Goal: Task Accomplishment & Management: Manage account settings

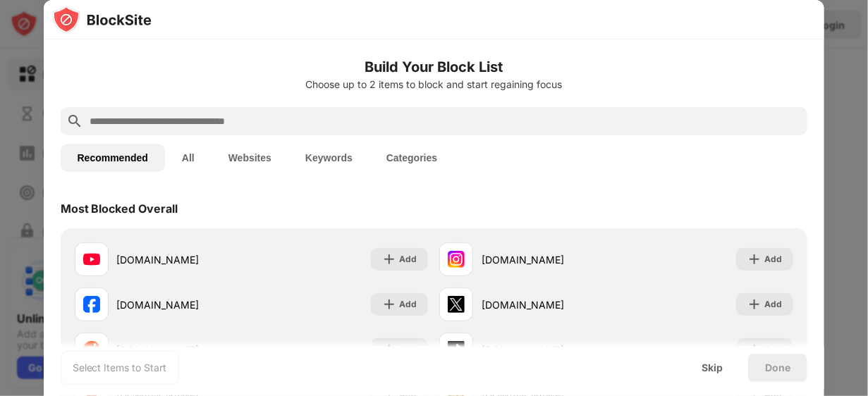
click at [340, 120] on input "text" at bounding box center [445, 121] width 713 height 17
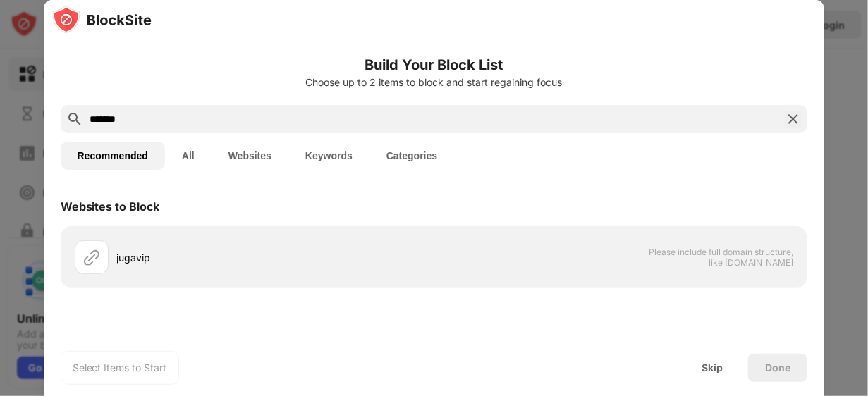
type input "*******"
drag, startPoint x: 149, startPoint y: 122, endPoint x: 30, endPoint y: 129, distance: 118.6
click at [30, 395] on div "Build Your Block List Choose up to 2 items to block and start regaining focus *…" at bounding box center [434, 396] width 868 height 0
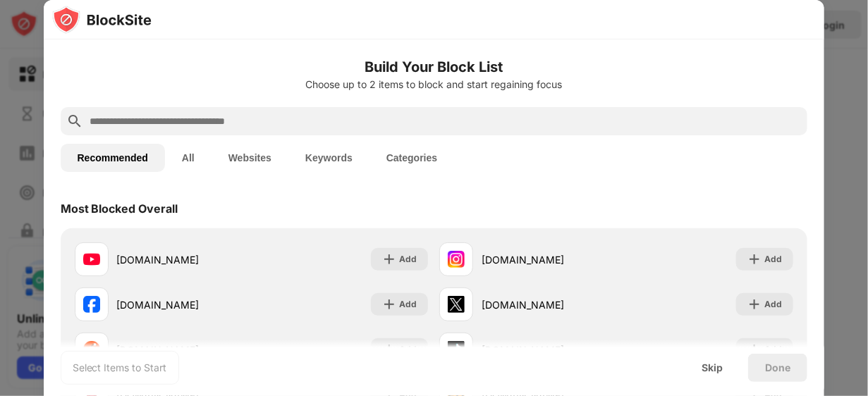
paste input "**********"
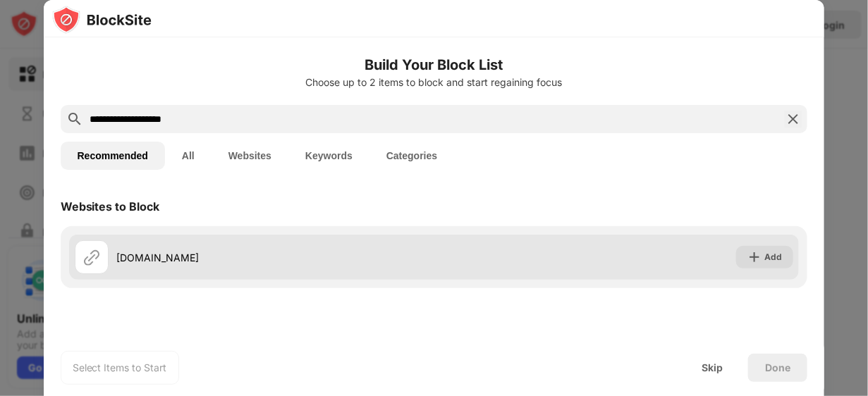
click at [365, 245] on div "[DOMAIN_NAME]" at bounding box center [254, 257] width 359 height 34
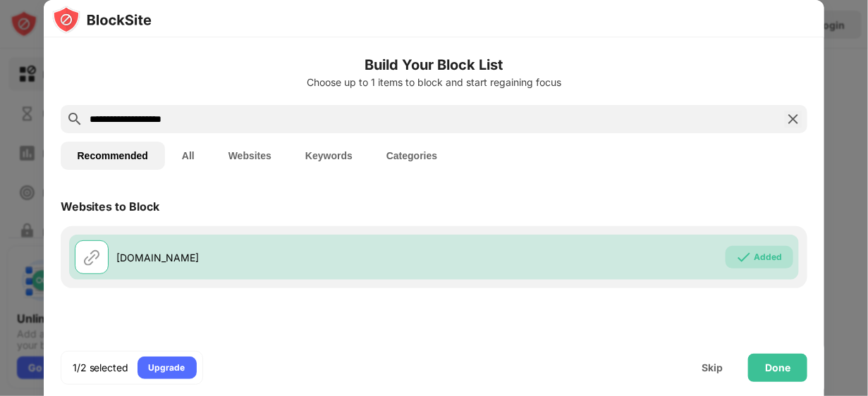
drag, startPoint x: 238, startPoint y: 118, endPoint x: 58, endPoint y: 97, distance: 180.9
click at [58, 97] on div "**********" at bounding box center [434, 244] width 781 height 414
paste input "**********"
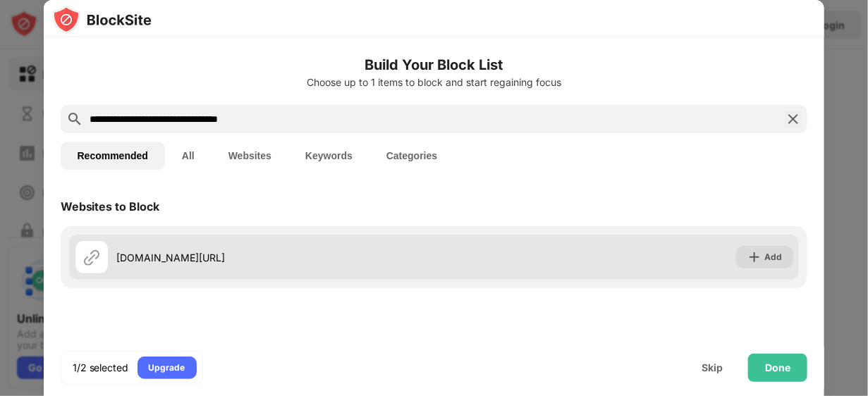
type input "**********"
drag, startPoint x: 314, startPoint y: 270, endPoint x: 314, endPoint y: 257, distance: 12.7
click at [314, 265] on div "youtube.com/@MacheteSpin" at bounding box center [254, 257] width 359 height 34
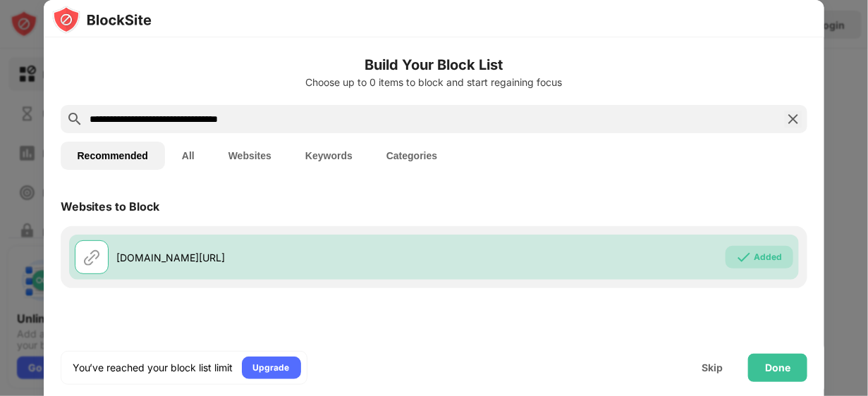
click at [797, 118] on img at bounding box center [793, 119] width 17 height 17
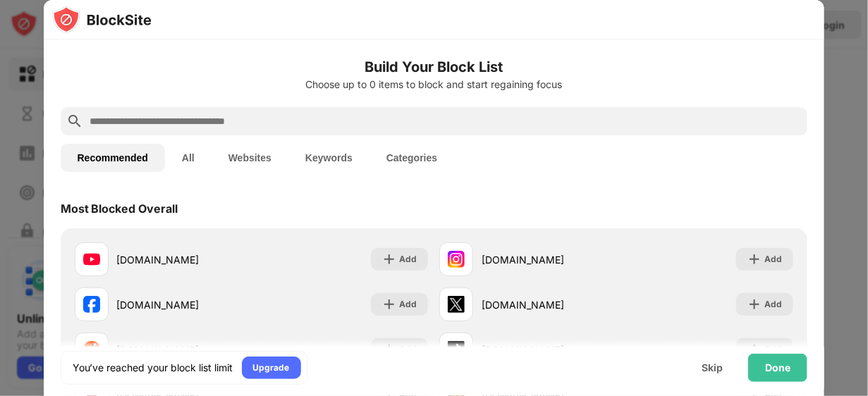
click at [755, 129] on input "text" at bounding box center [445, 121] width 713 height 17
paste input "**********"
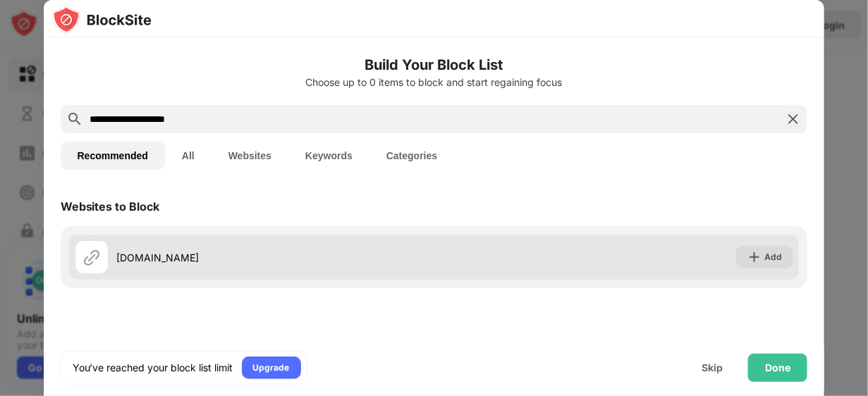
type input "**********"
click at [461, 260] on div "roulettesimulator.net Add" at bounding box center [434, 257] width 730 height 45
click at [764, 256] on div "Add" at bounding box center [764, 257] width 57 height 23
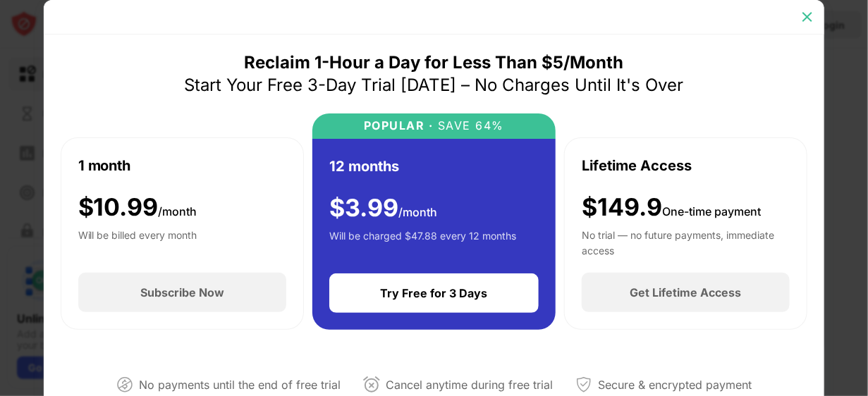
click at [803, 14] on img at bounding box center [807, 17] width 14 height 14
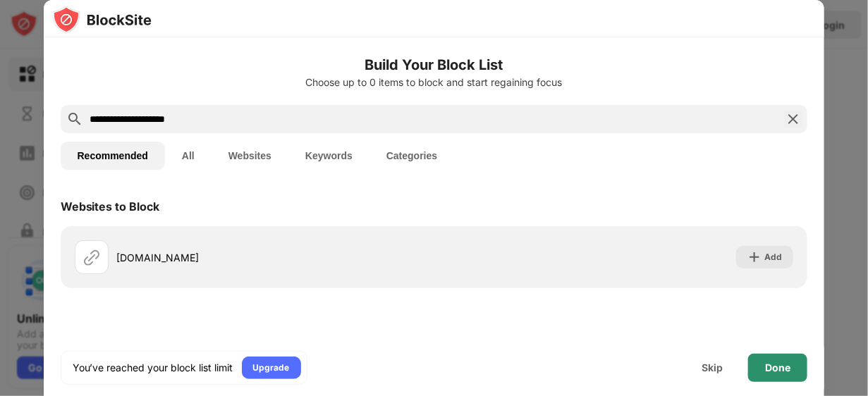
click at [763, 368] on div "Done" at bounding box center [777, 368] width 59 height 28
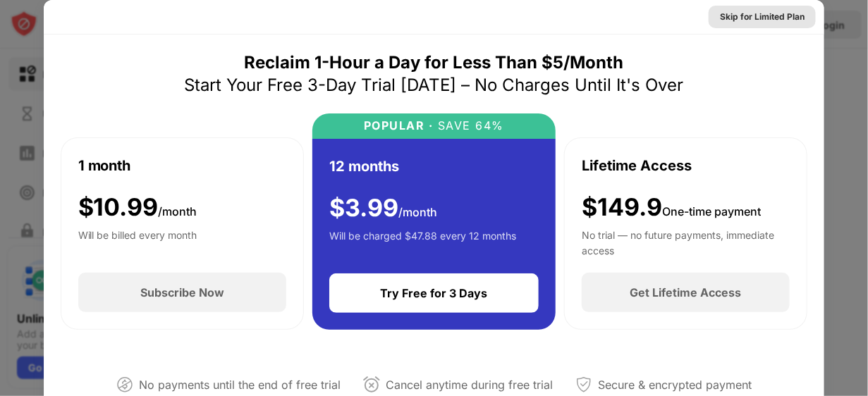
click at [755, 13] on div "Skip for Limited Plan" at bounding box center [762, 17] width 85 height 14
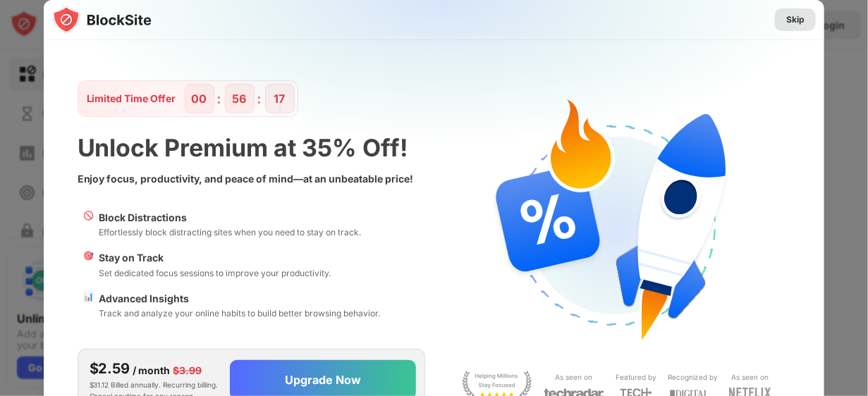
click at [796, 22] on div "Skip" at bounding box center [795, 20] width 18 height 14
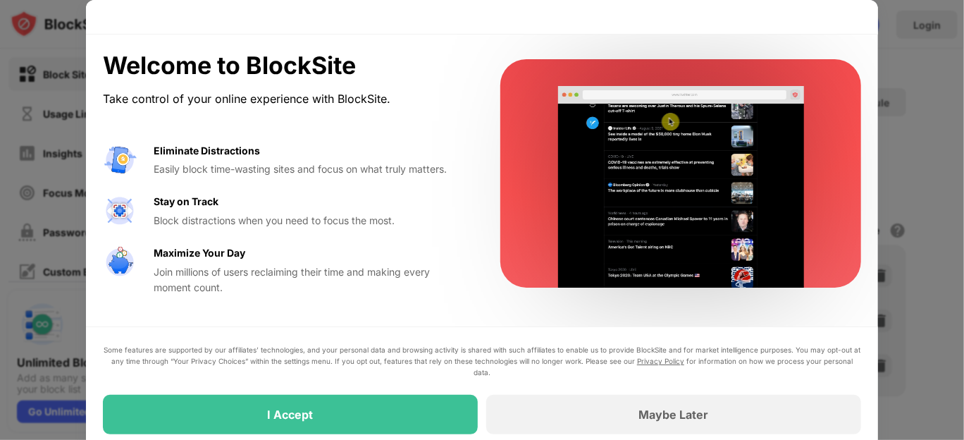
drag, startPoint x: 823, startPoint y: 1, endPoint x: 474, endPoint y: 380, distance: 515.3
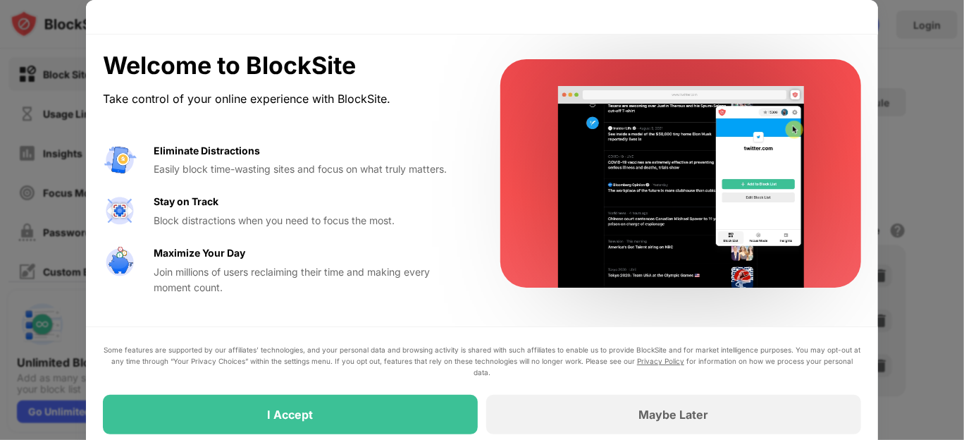
click at [474, 380] on div "Some features are supported by our affiliates’ technologies, and your personal …" at bounding box center [482, 389] width 758 height 90
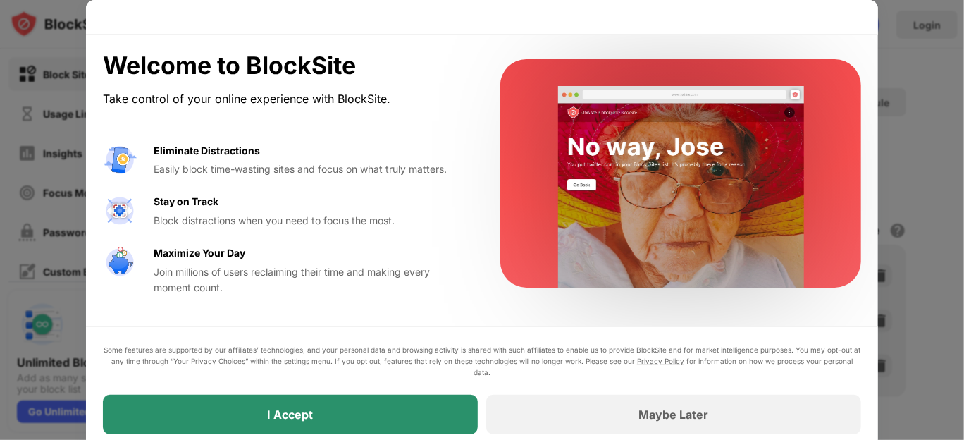
click at [456, 395] on div "I Accept" at bounding box center [290, 414] width 375 height 39
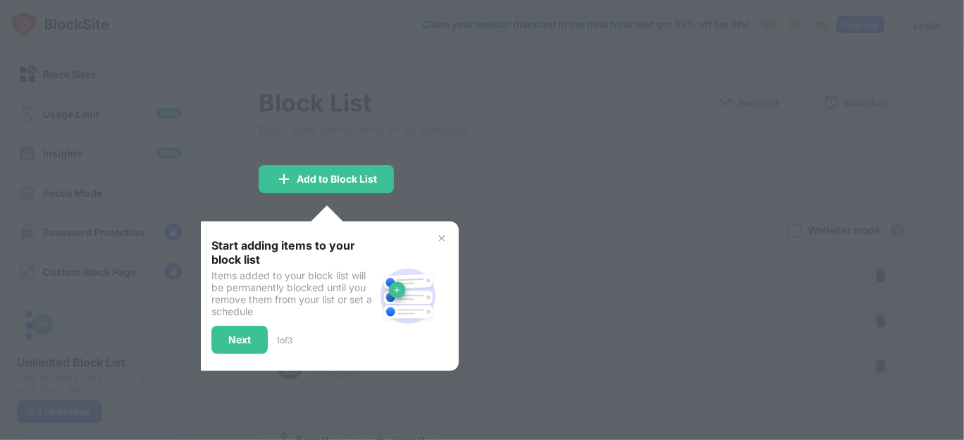
click at [431, 230] on div "Start adding items to your block list Items added to your block list will be pe…" at bounding box center [327, 295] width 264 height 149
click at [438, 240] on img at bounding box center [441, 238] width 11 height 11
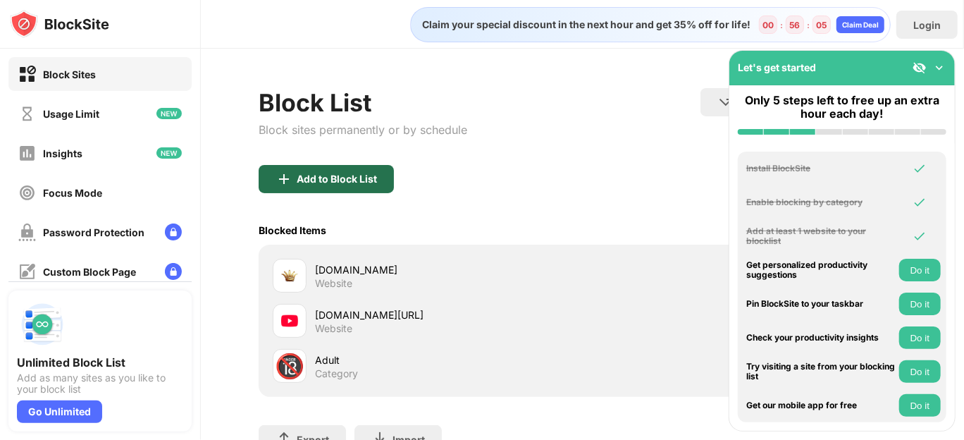
click at [377, 183] on div "Add to Block List" at bounding box center [326, 179] width 135 height 28
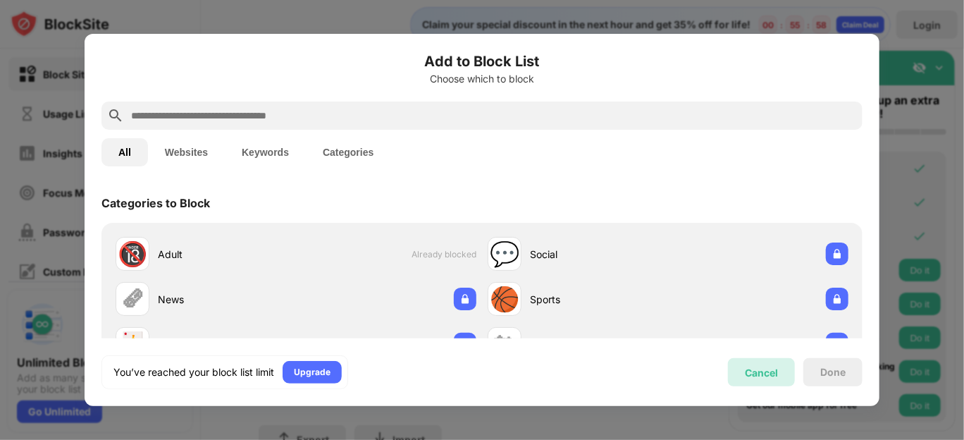
click at [745, 371] on div "Cancel" at bounding box center [761, 373] width 33 height 12
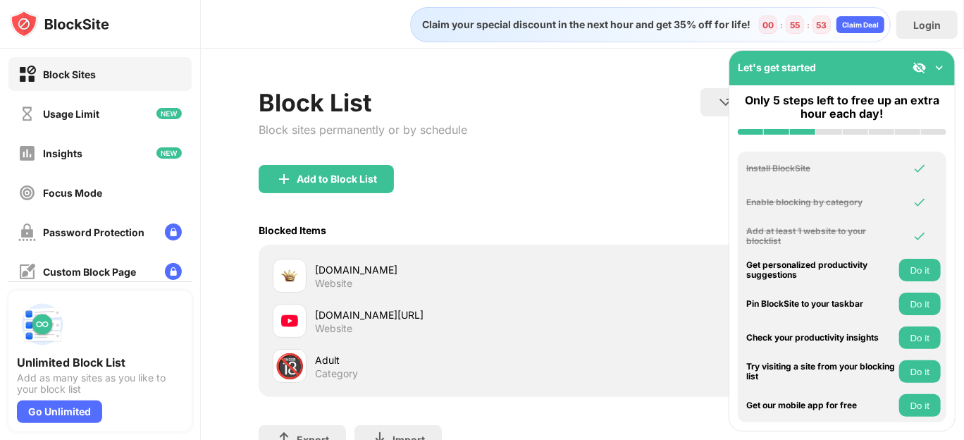
drag, startPoint x: 485, startPoint y: 328, endPoint x: 436, endPoint y: 331, distance: 48.7
click at [436, 331] on div "youtube.com/@MacheteSpin Website" at bounding box center [448, 320] width 267 height 27
click at [293, 359] on div "🔞" at bounding box center [290, 366] width 30 height 29
click at [345, 349] on div "🔞 Adult Category" at bounding box center [427, 366] width 309 height 34
drag, startPoint x: 332, startPoint y: 352, endPoint x: 318, endPoint y: 357, distance: 15.2
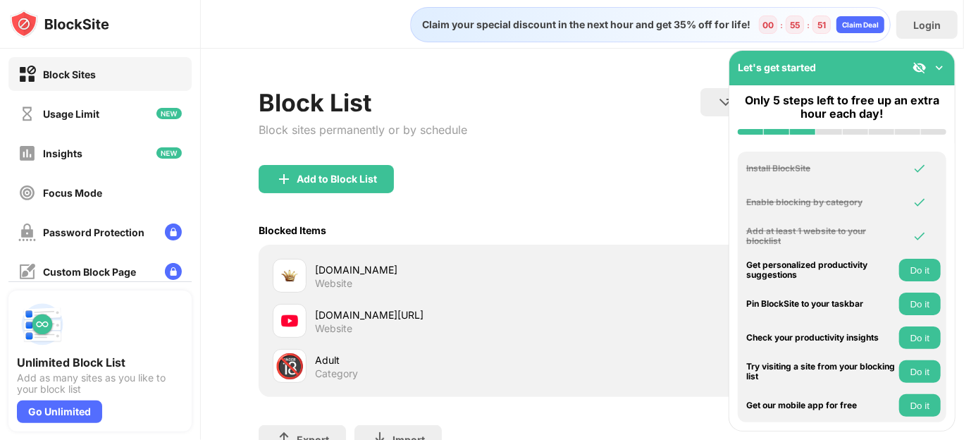
click at [331, 352] on div "Adult" at bounding box center [448, 359] width 267 height 15
click at [395, 314] on div "youtube.com/@MacheteSpin" at bounding box center [448, 314] width 267 height 15
click at [867, 69] on img at bounding box center [940, 68] width 14 height 14
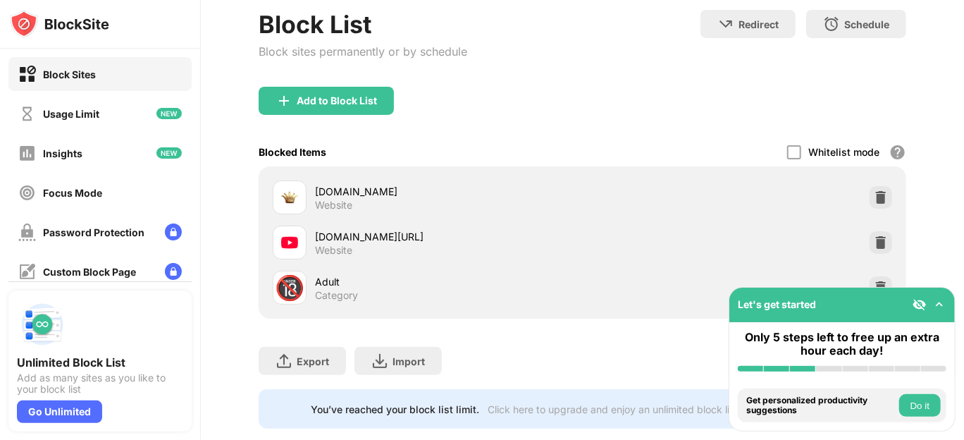
scroll to position [117, 0]
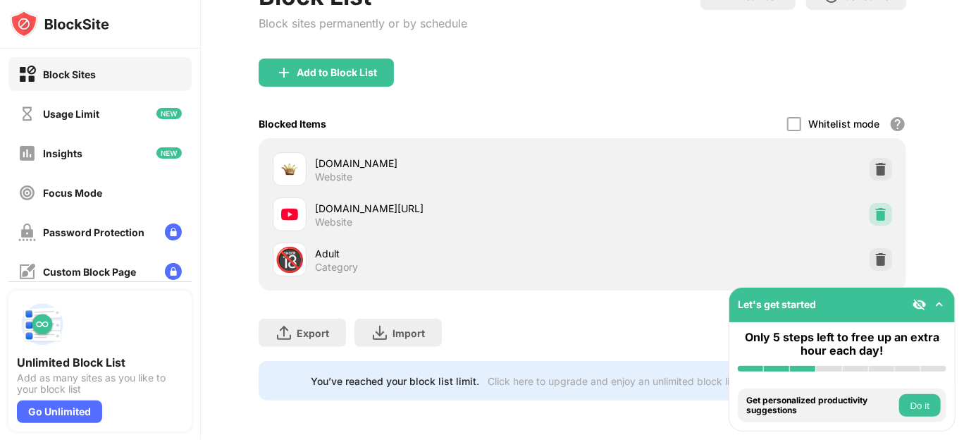
click at [867, 207] on img at bounding box center [881, 214] width 14 height 14
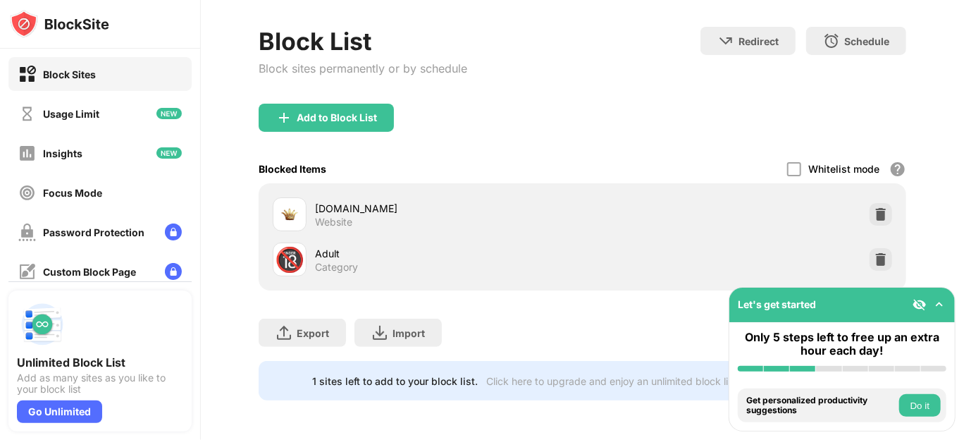
scroll to position [72, 0]
click at [347, 112] on div "Add to Block List" at bounding box center [337, 117] width 80 height 11
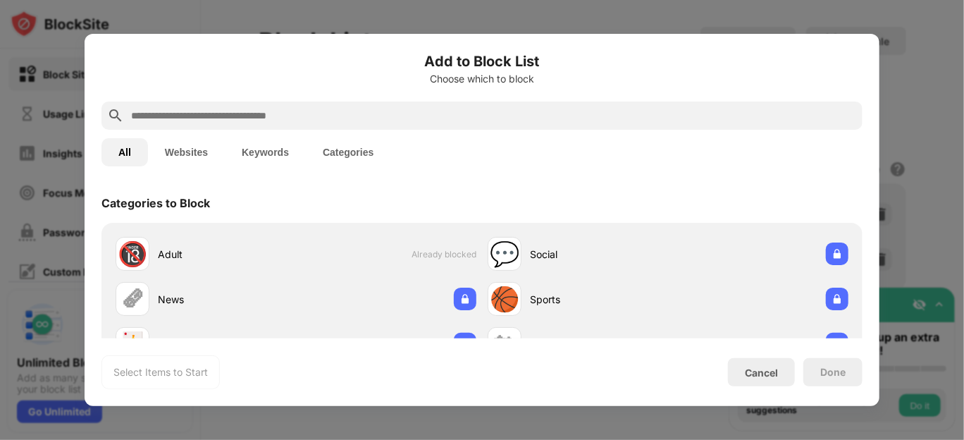
click at [357, 123] on input "text" at bounding box center [493, 115] width 727 height 17
paste input "**********"
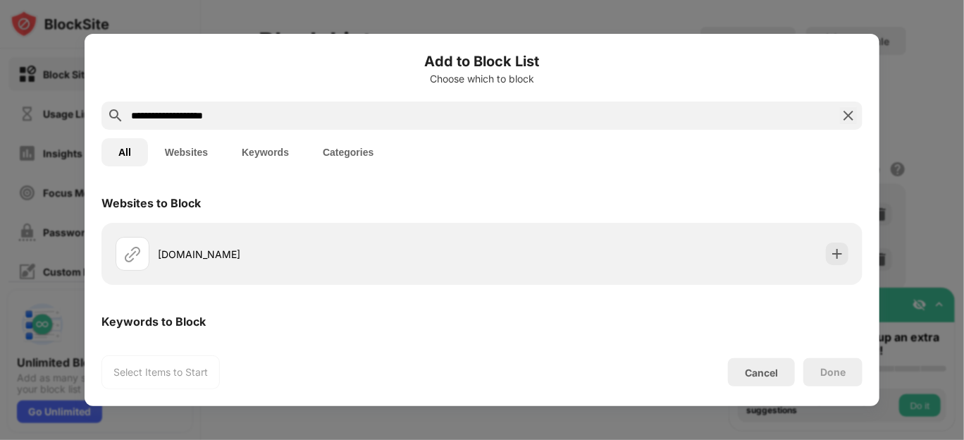
type input "**********"
click at [362, 142] on button "Categories" at bounding box center [348, 152] width 85 height 28
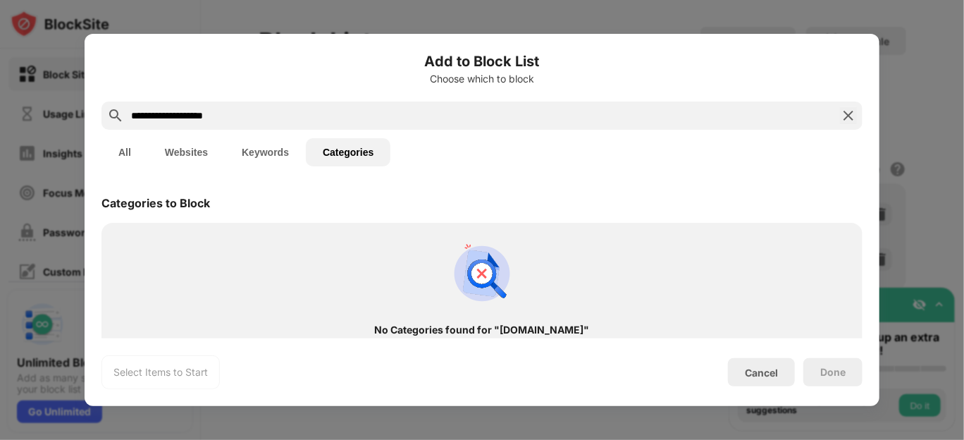
scroll to position [84, 0]
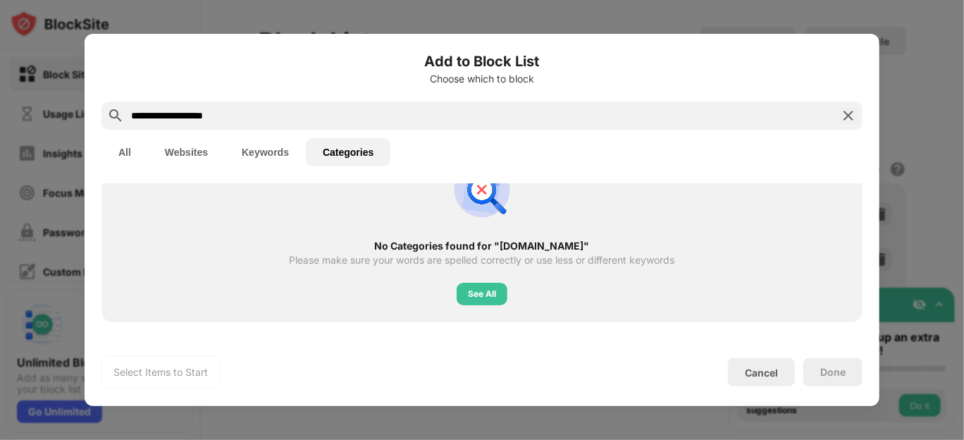
drag, startPoint x: 349, startPoint y: 124, endPoint x: 29, endPoint y: 158, distance: 321.8
click at [29, 395] on div "**********" at bounding box center [482, 440] width 964 height 0
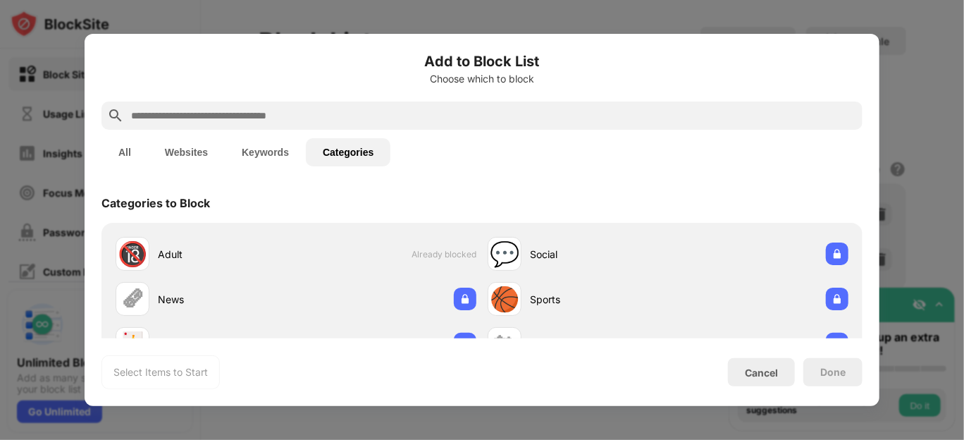
click at [356, 154] on button "Categories" at bounding box center [348, 152] width 85 height 28
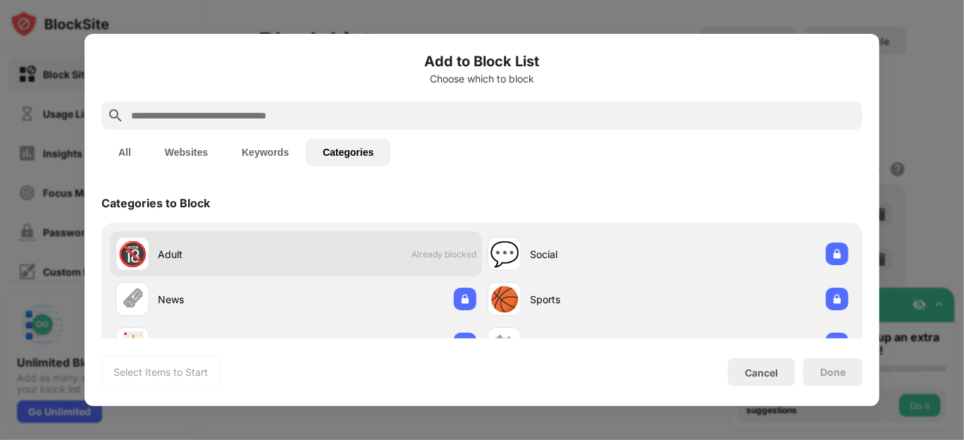
scroll to position [53, 0]
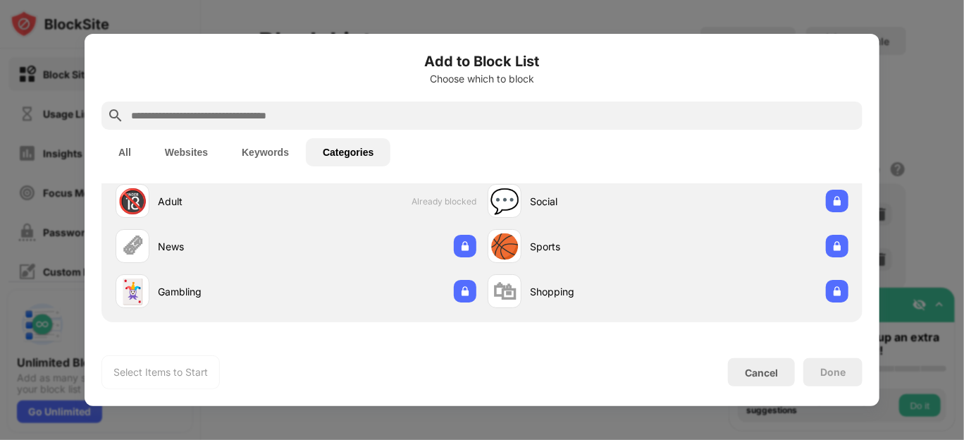
click at [372, 113] on input "text" at bounding box center [493, 115] width 727 height 17
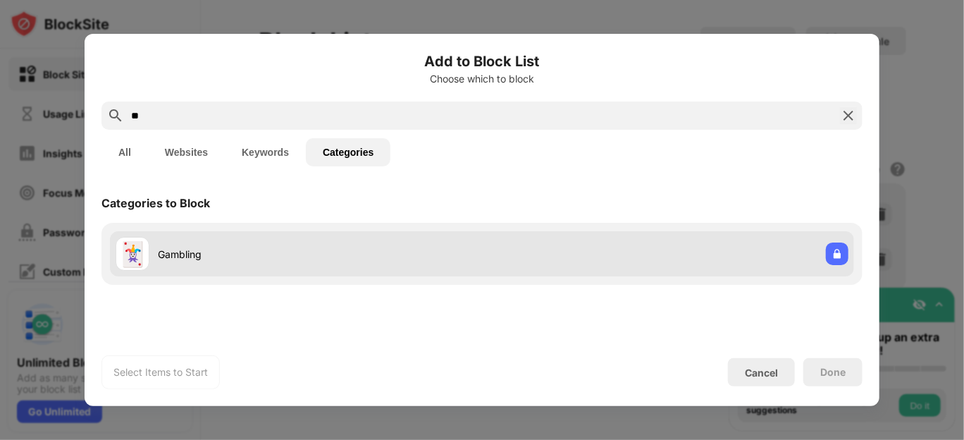
click at [390, 249] on div "Gambling" at bounding box center [320, 254] width 324 height 15
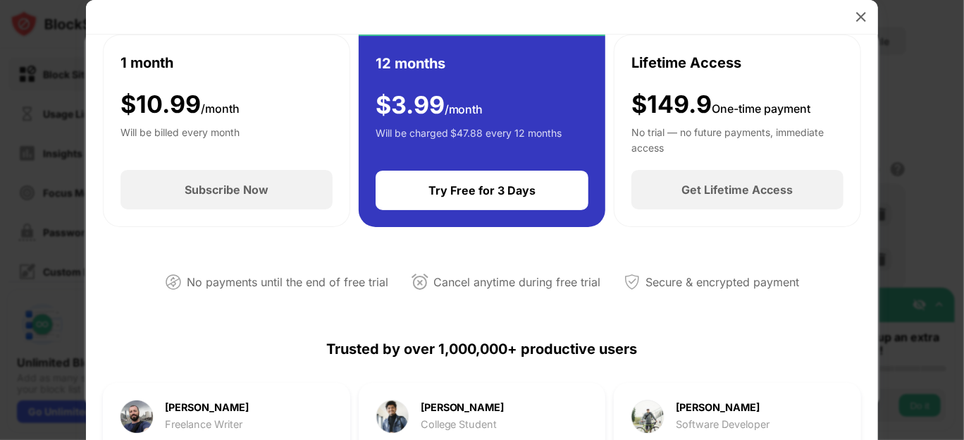
scroll to position [78, 0]
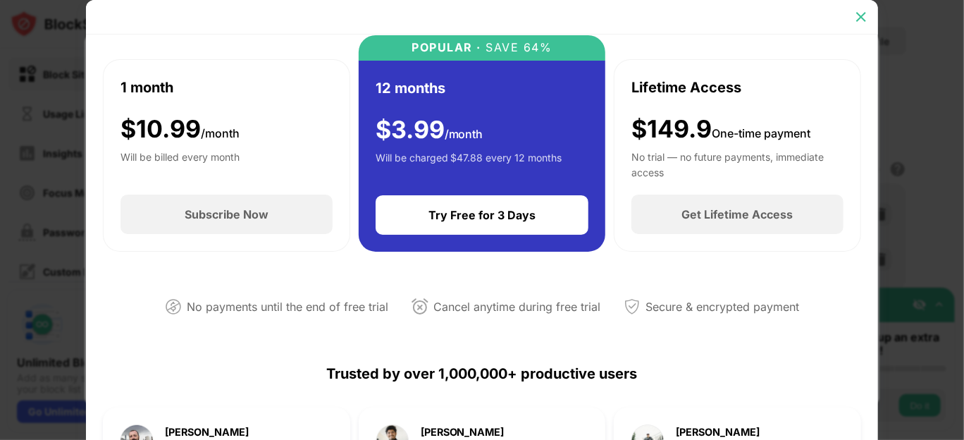
click at [863, 23] on img at bounding box center [861, 17] width 14 height 14
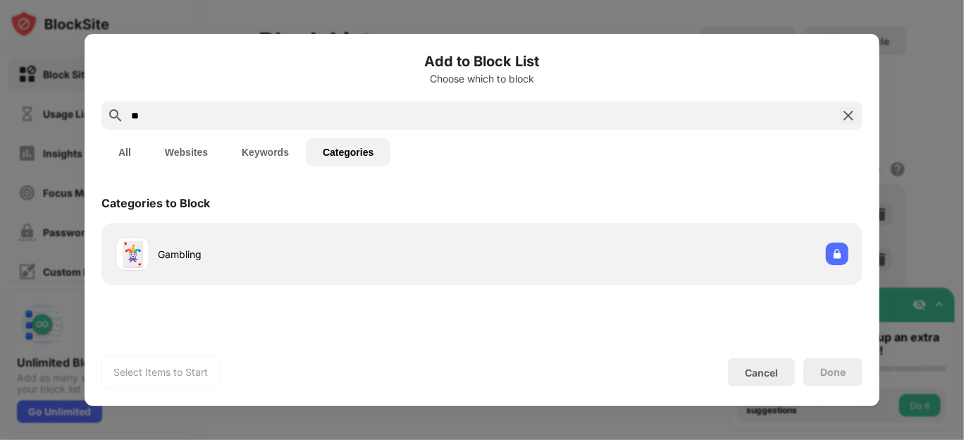
drag, startPoint x: 276, startPoint y: 111, endPoint x: 72, endPoint y: 149, distance: 207.4
click at [72, 395] on div "Add to Block List Choose which to block ** All Websites Keywords Categories Cat…" at bounding box center [482, 440] width 964 height 0
paste input "**********"
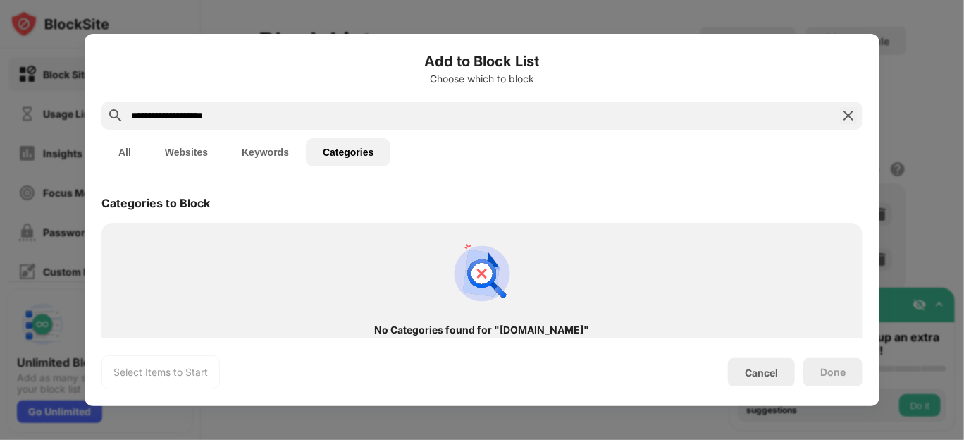
click at [133, 114] on input "**********" at bounding box center [482, 115] width 705 height 17
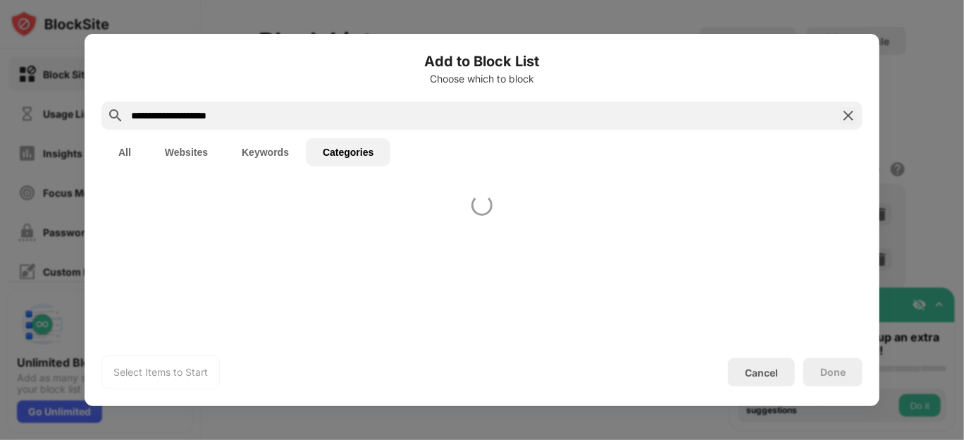
type input "**********"
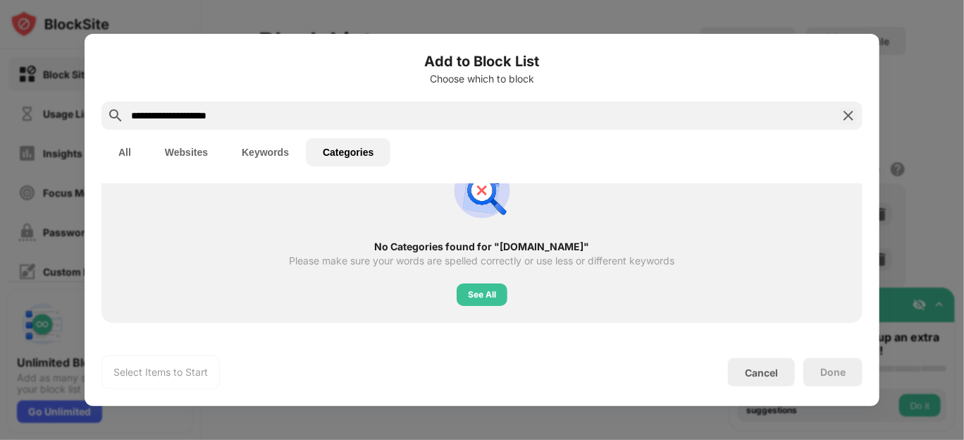
scroll to position [84, 0]
drag, startPoint x: 198, startPoint y: 147, endPoint x: 170, endPoint y: 147, distance: 28.2
click at [198, 148] on button "Websites" at bounding box center [186, 152] width 77 height 28
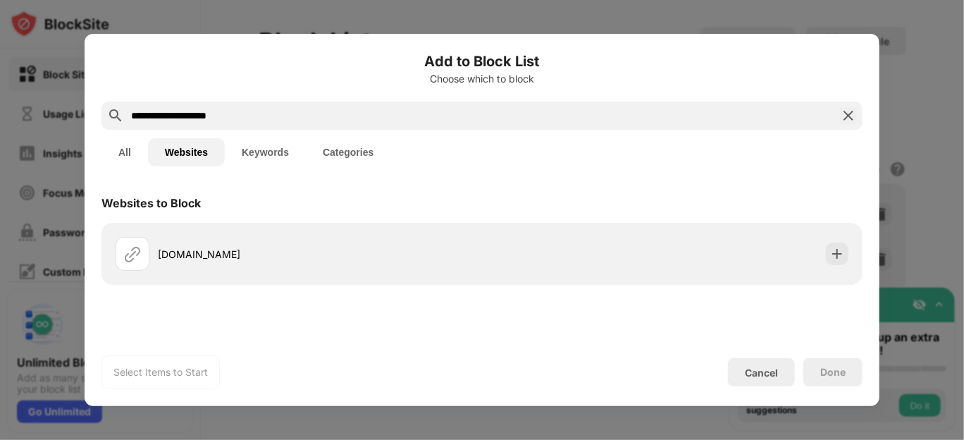
click at [135, 144] on button "All" at bounding box center [125, 152] width 47 height 28
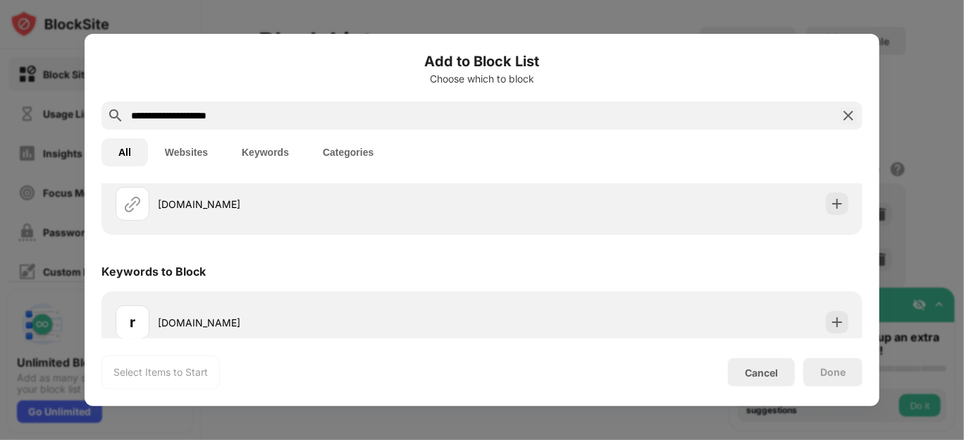
scroll to position [64, 0]
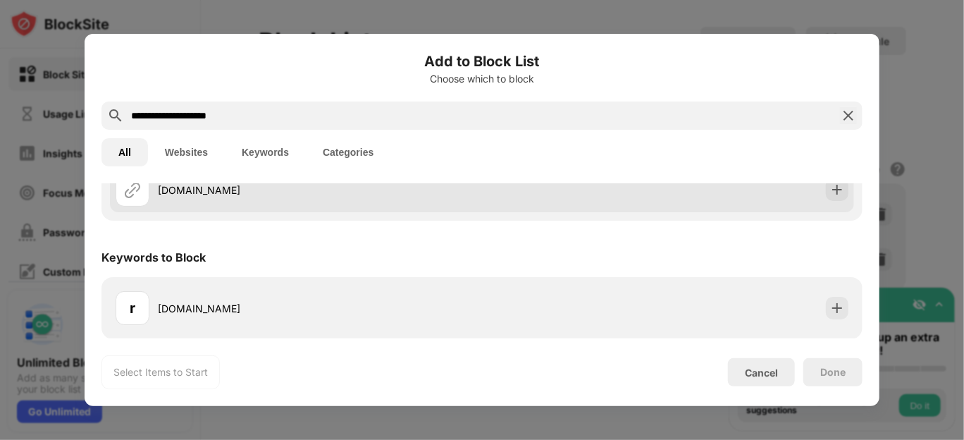
click at [294, 201] on div "[DOMAIN_NAME]" at bounding box center [299, 190] width 367 height 34
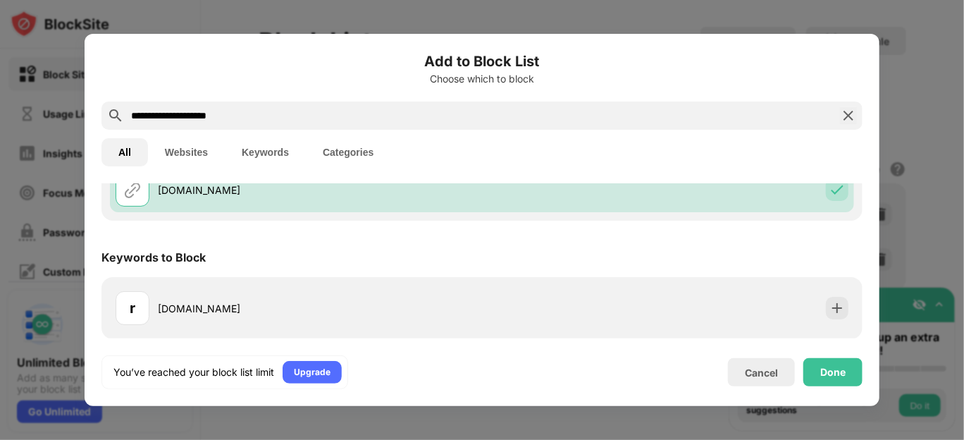
drag, startPoint x: 229, startPoint y: 111, endPoint x: 125, endPoint y: 117, distance: 104.5
click at [125, 117] on div "**********" at bounding box center [482, 116] width 761 height 28
click at [820, 364] on div "Done" at bounding box center [833, 372] width 59 height 28
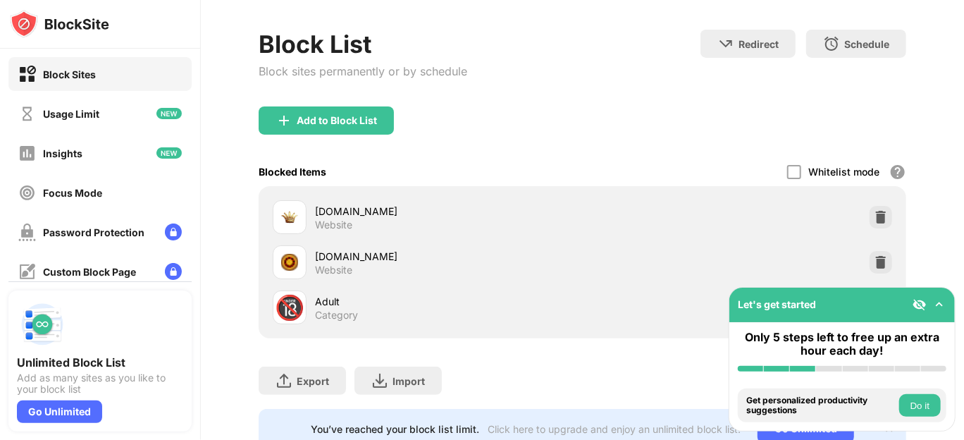
scroll to position [0, 0]
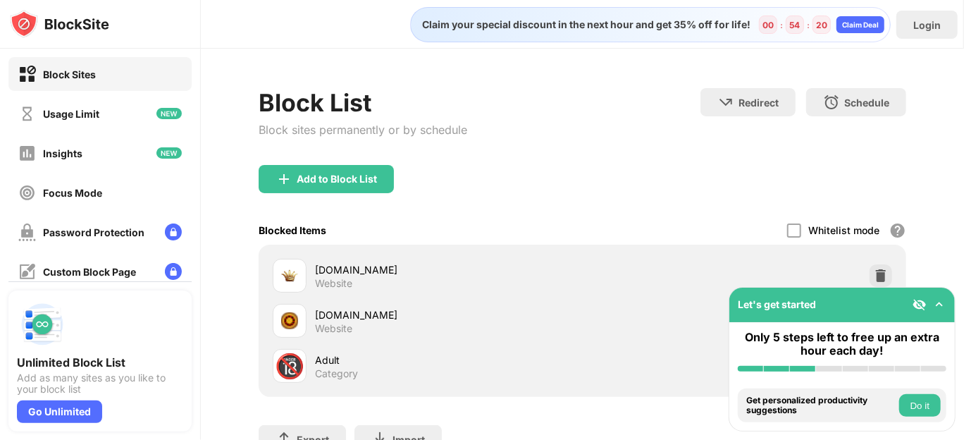
click at [590, 68] on div "Block List Block sites permanently or by schedule Redirect Choose a site to be …" at bounding box center [582, 298] width 763 height 498
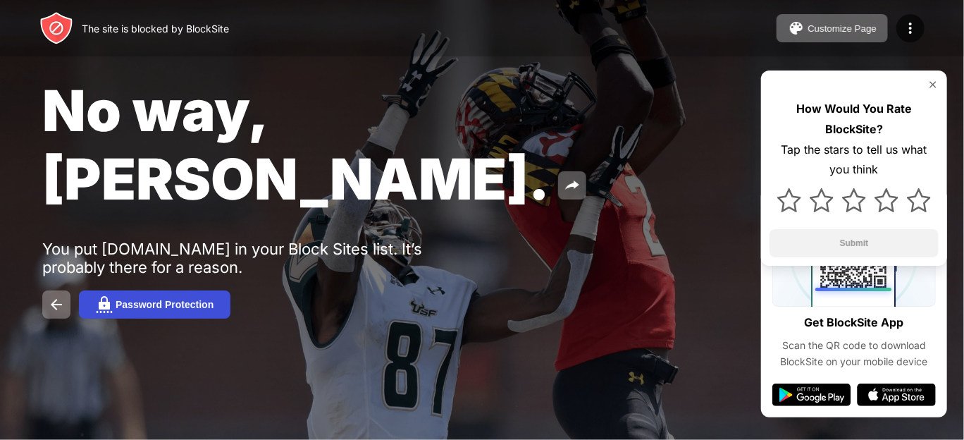
click at [195, 299] on div "Password Protection" at bounding box center [165, 304] width 98 height 11
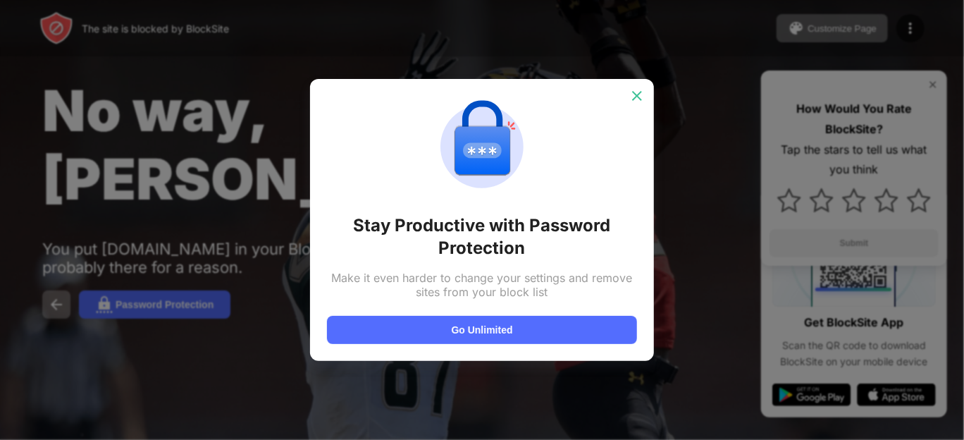
click at [641, 91] on img at bounding box center [637, 96] width 14 height 14
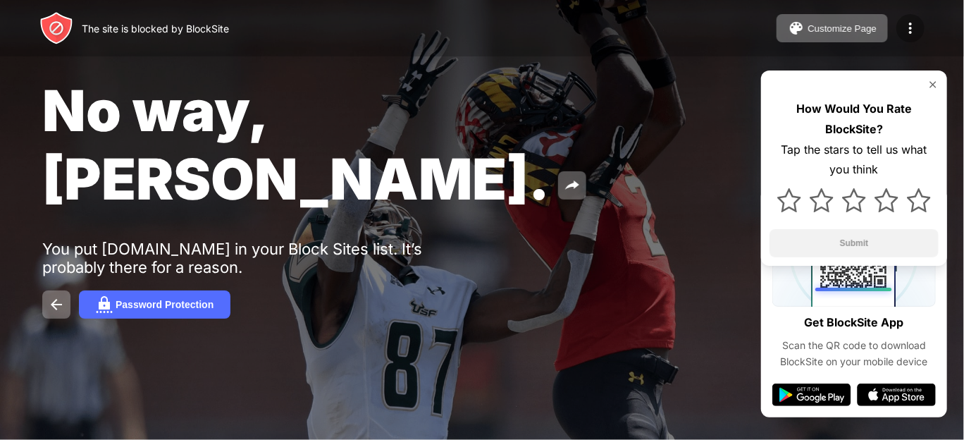
click at [904, 25] on img at bounding box center [910, 28] width 17 height 17
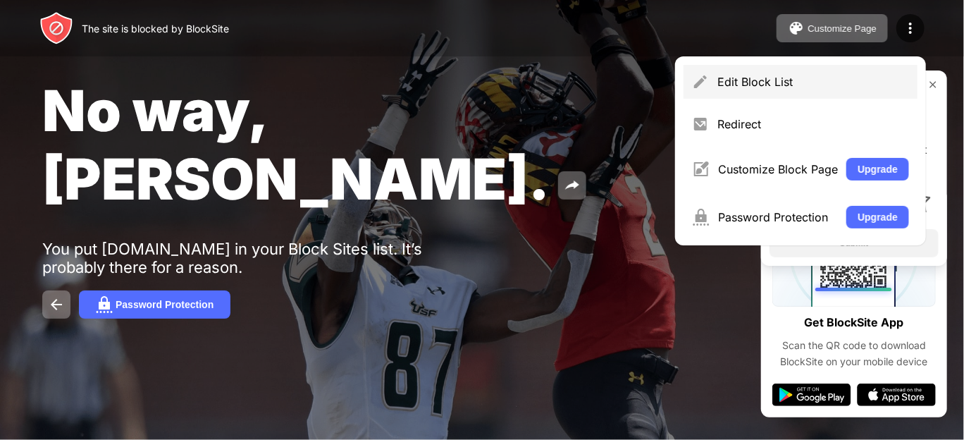
click at [834, 80] on div "Edit Block List" at bounding box center [814, 82] width 192 height 14
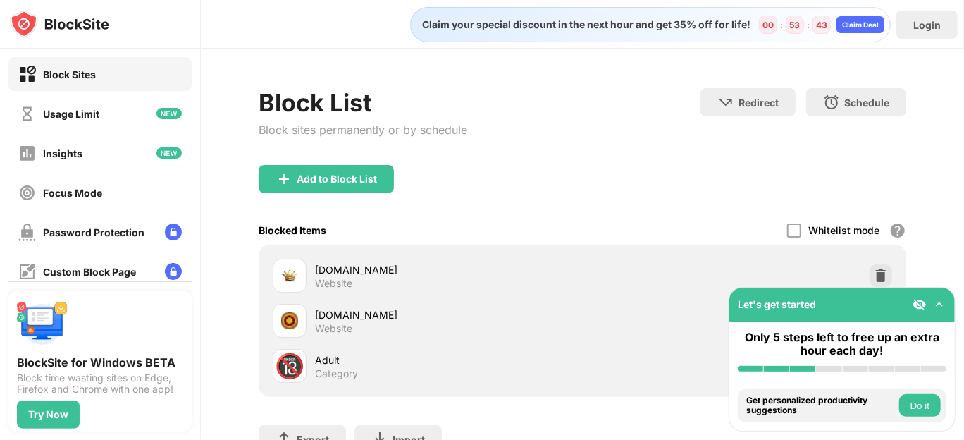
scroll to position [78, 0]
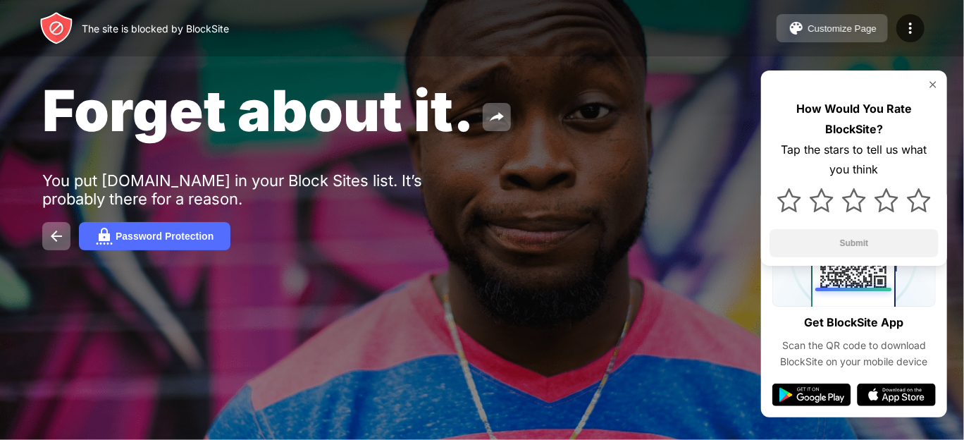
click at [832, 21] on button "Customize Page" at bounding box center [832, 28] width 111 height 28
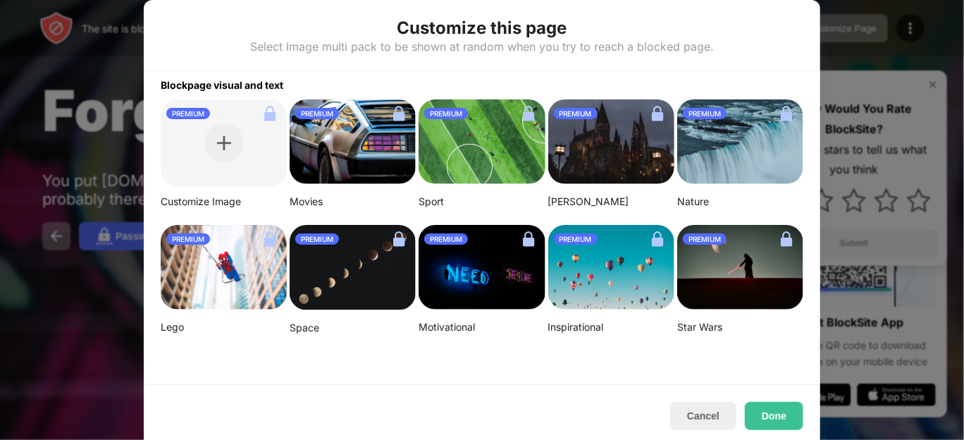
click at [709, 432] on div "Cancel Done" at bounding box center [482, 415] width 677 height 63
click at [702, 414] on button "Cancel" at bounding box center [703, 416] width 66 height 28
